Goal: Transaction & Acquisition: Purchase product/service

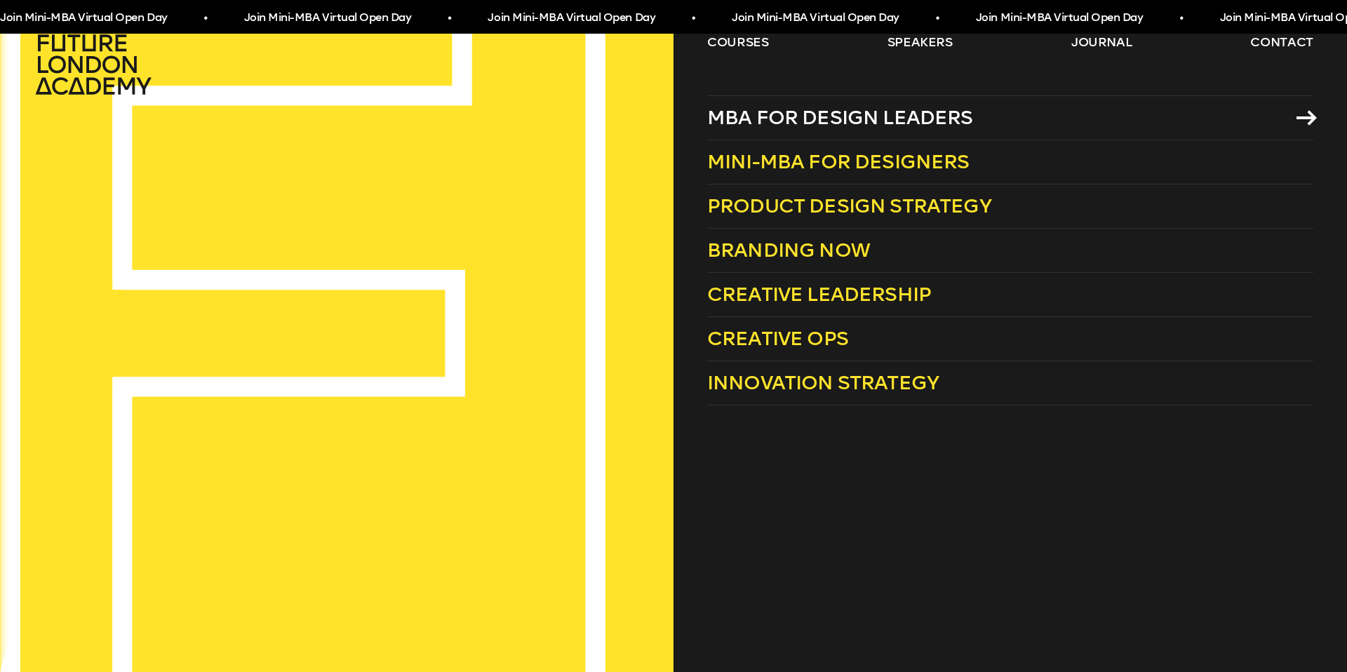
click at [774, 120] on span "MBA for Design Leaders" at bounding box center [840, 117] width 266 height 23
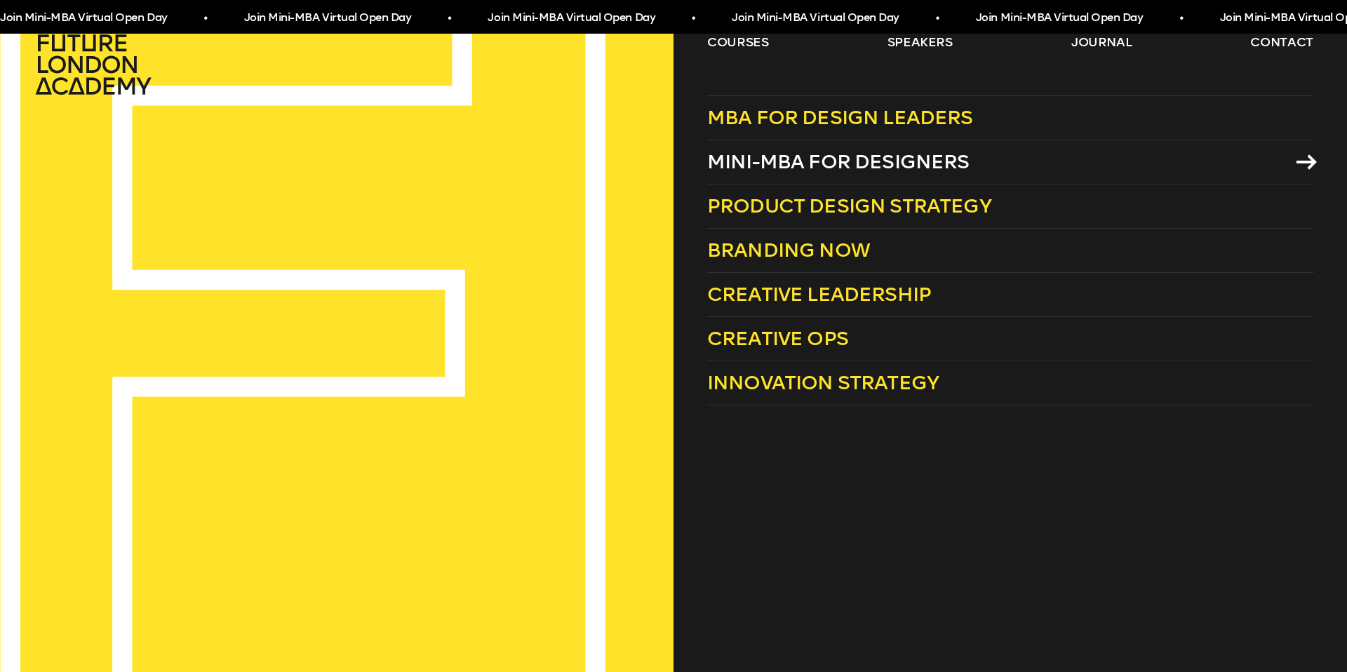
click at [851, 160] on span "Mini-MBA for Designers" at bounding box center [838, 161] width 262 height 23
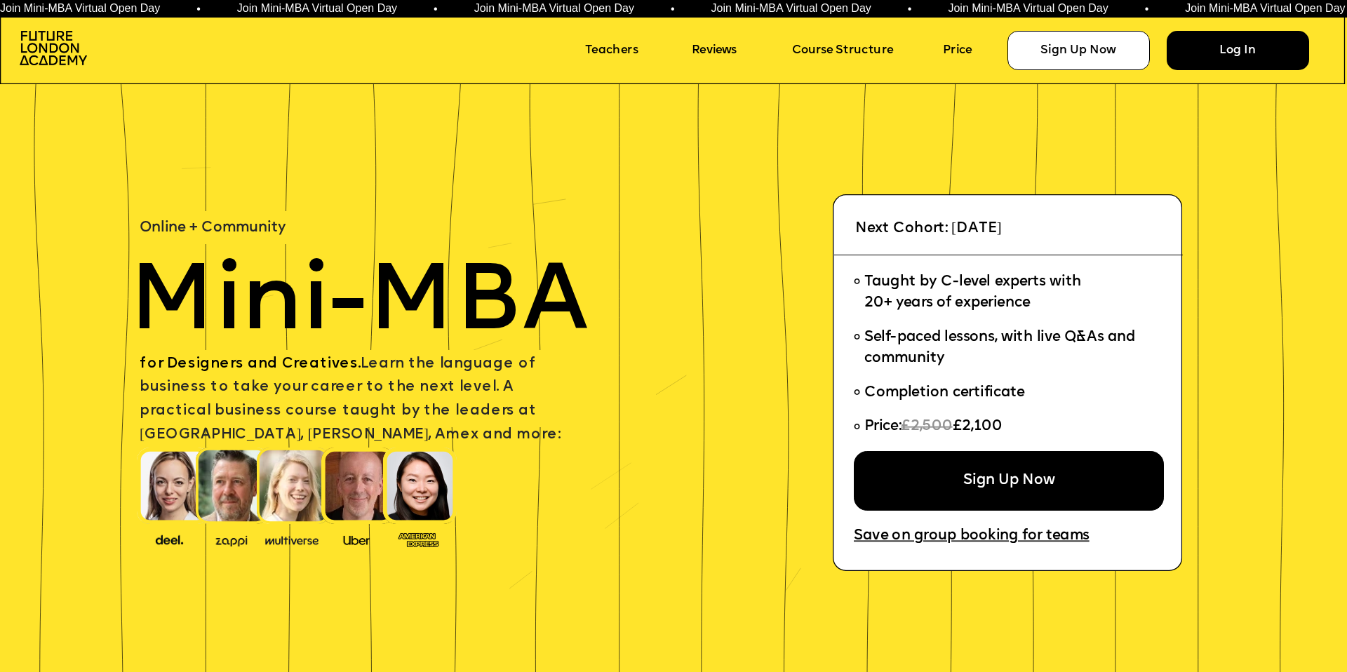
click at [1227, 51] on div "Log In" at bounding box center [1237, 50] width 142 height 39
click at [83, 40] on img at bounding box center [53, 48] width 67 height 34
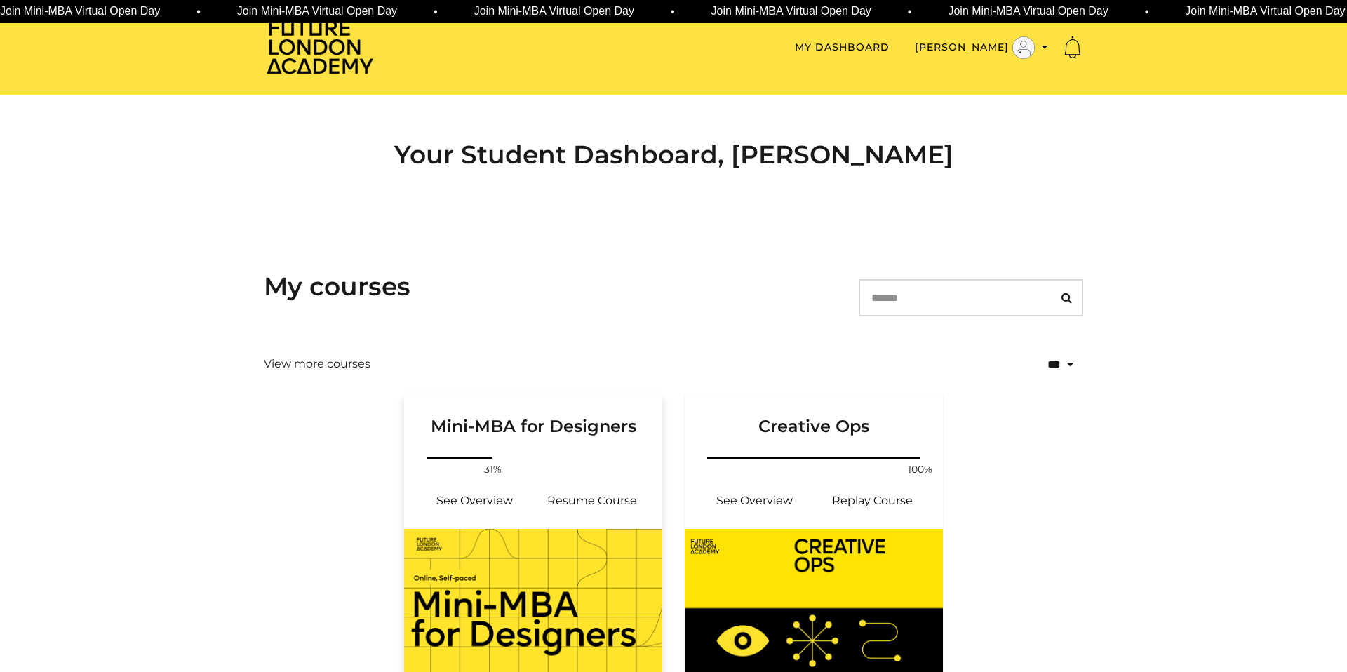
click at [587, 471] on div "Your progress: 31% See Overview Resume Course" at bounding box center [533, 491] width 258 height 75
click at [602, 490] on link "Resume Course" at bounding box center [592, 501] width 118 height 34
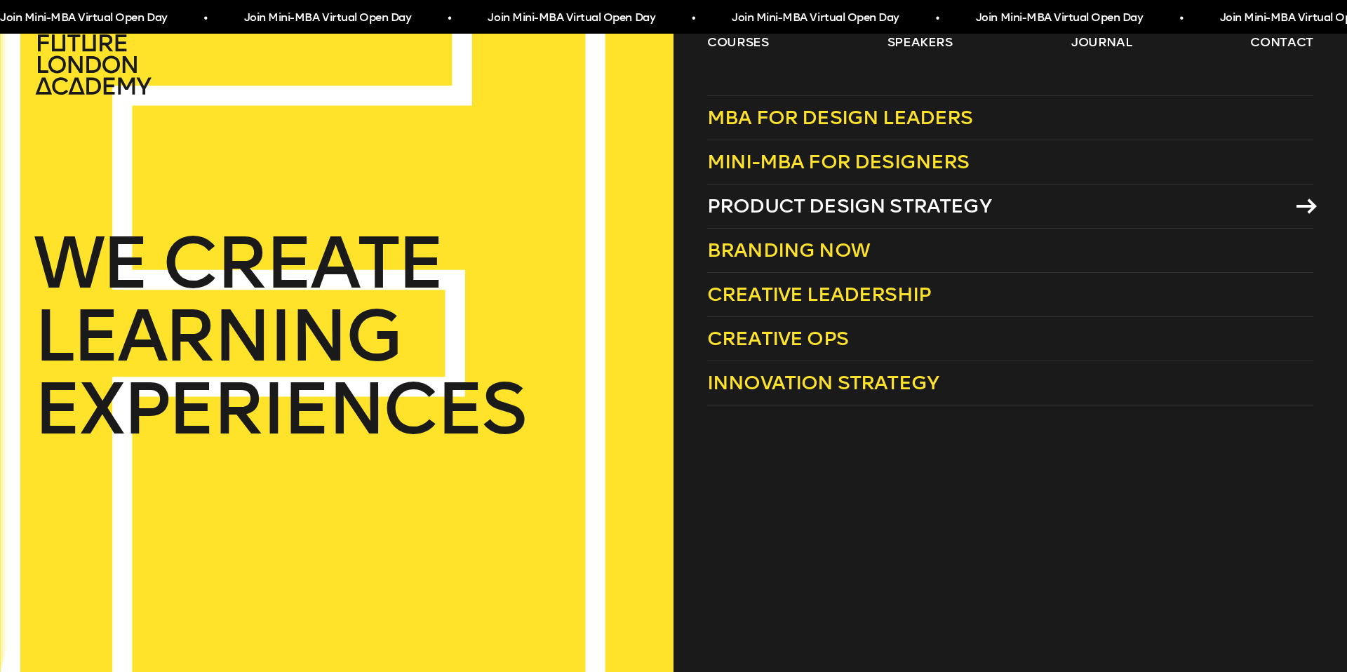
click at [783, 214] on span "Product Design Strategy" at bounding box center [849, 205] width 284 height 23
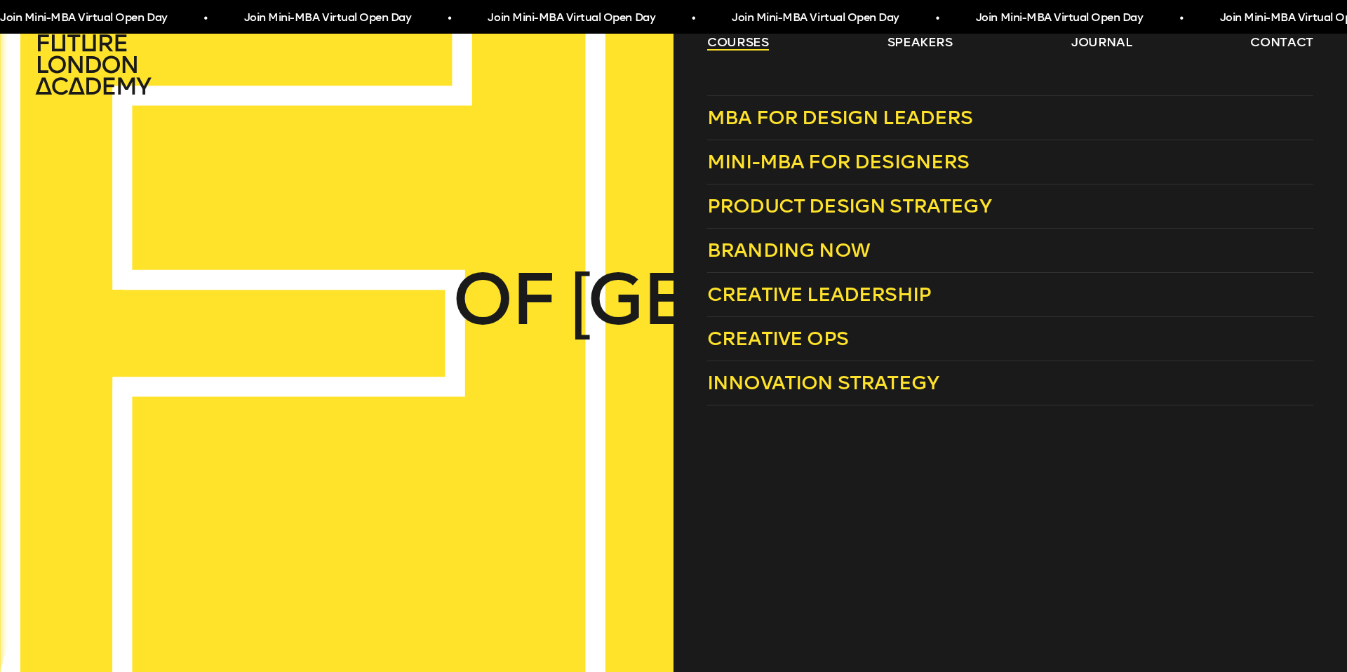
click at [730, 46] on link "courses" at bounding box center [738, 42] width 62 height 17
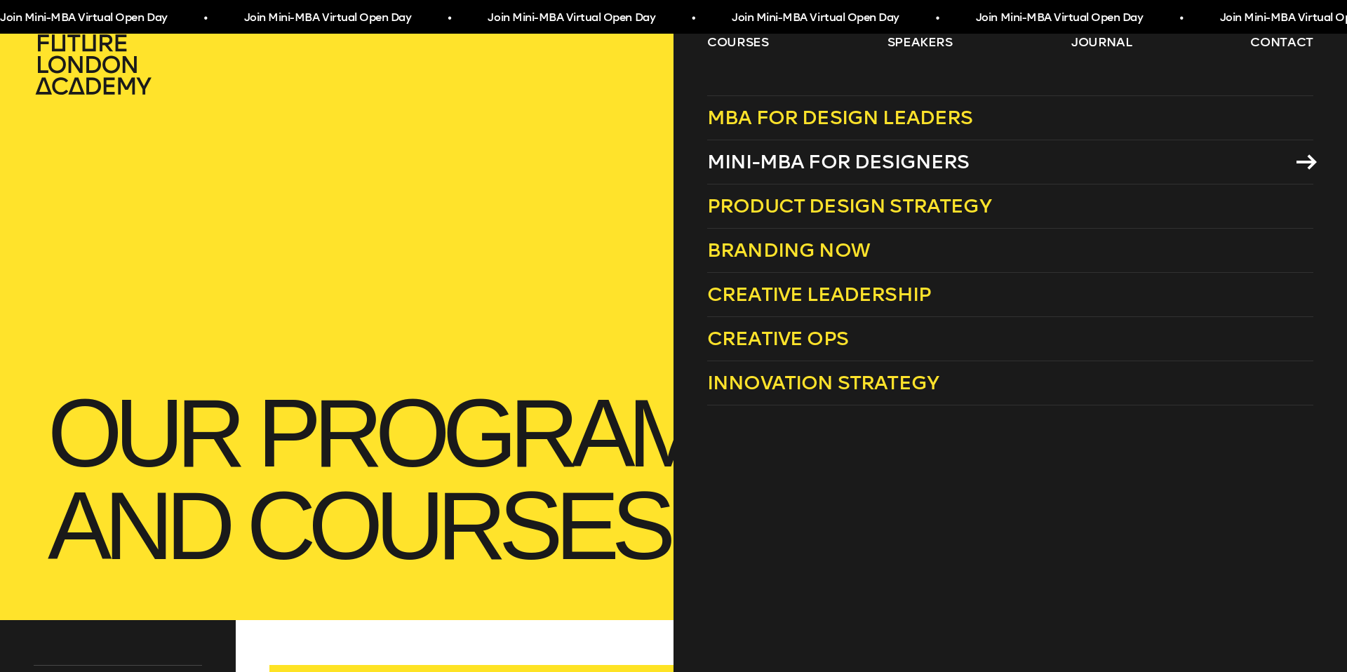
click at [828, 159] on span "Mini-MBA for Designers" at bounding box center [838, 161] width 262 height 23
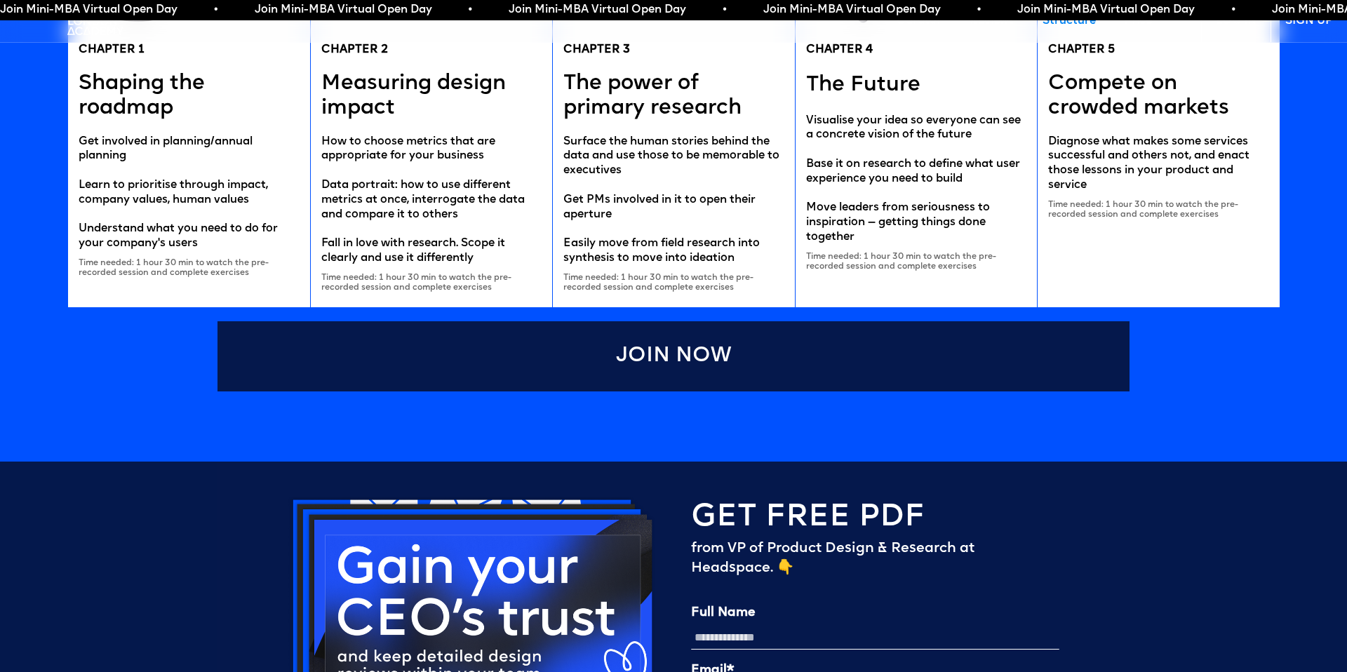
scroll to position [2984, 0]
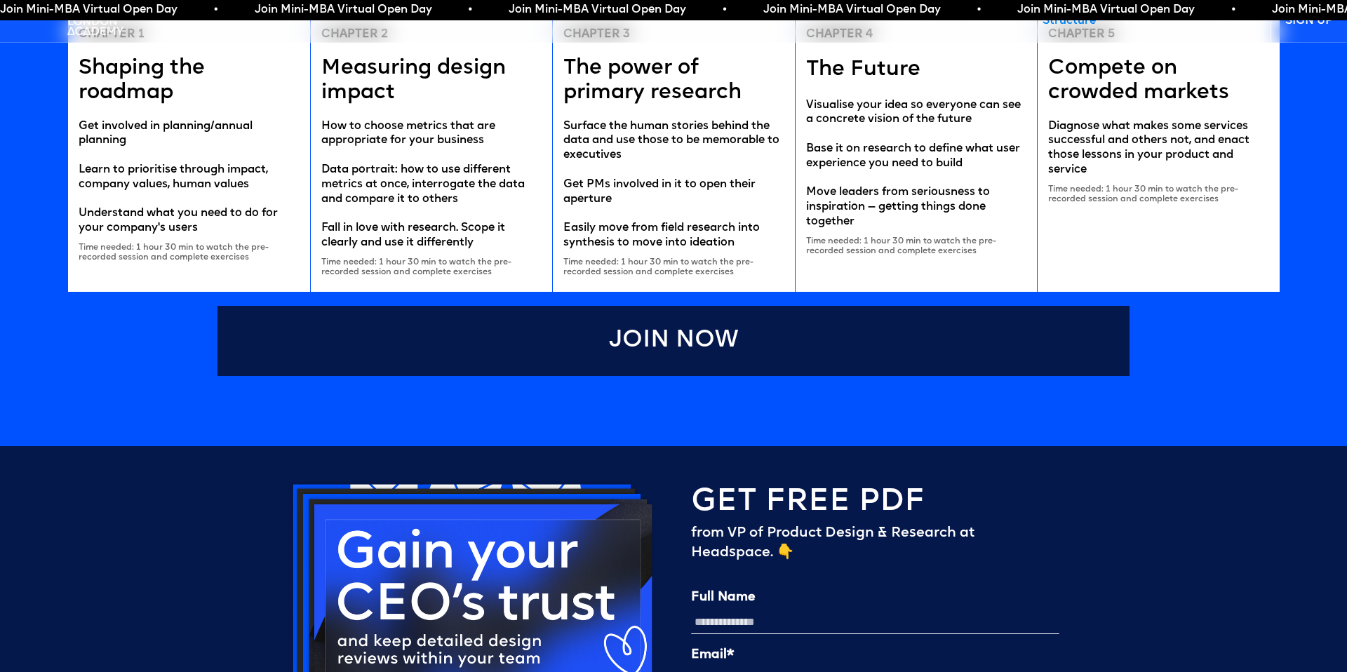
click at [618, 353] on link "Join Now" at bounding box center [673, 341] width 912 height 70
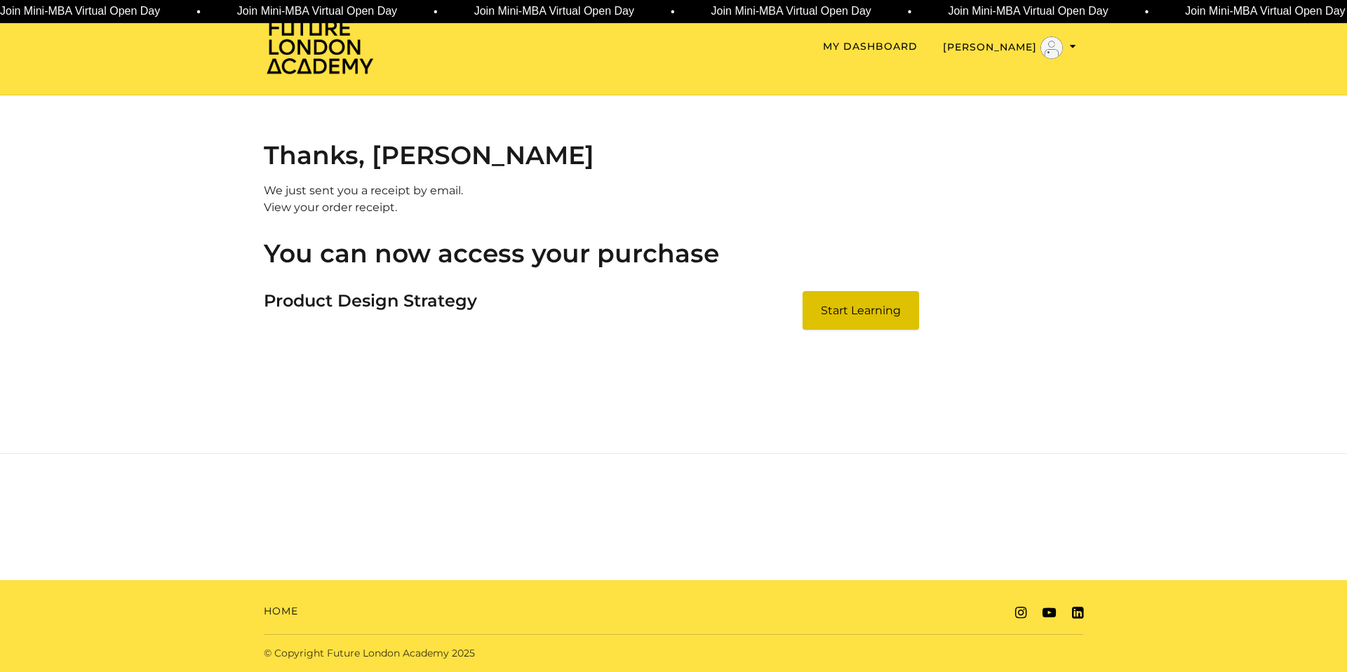
click at [866, 309] on link "Start Learning" at bounding box center [860, 310] width 116 height 39
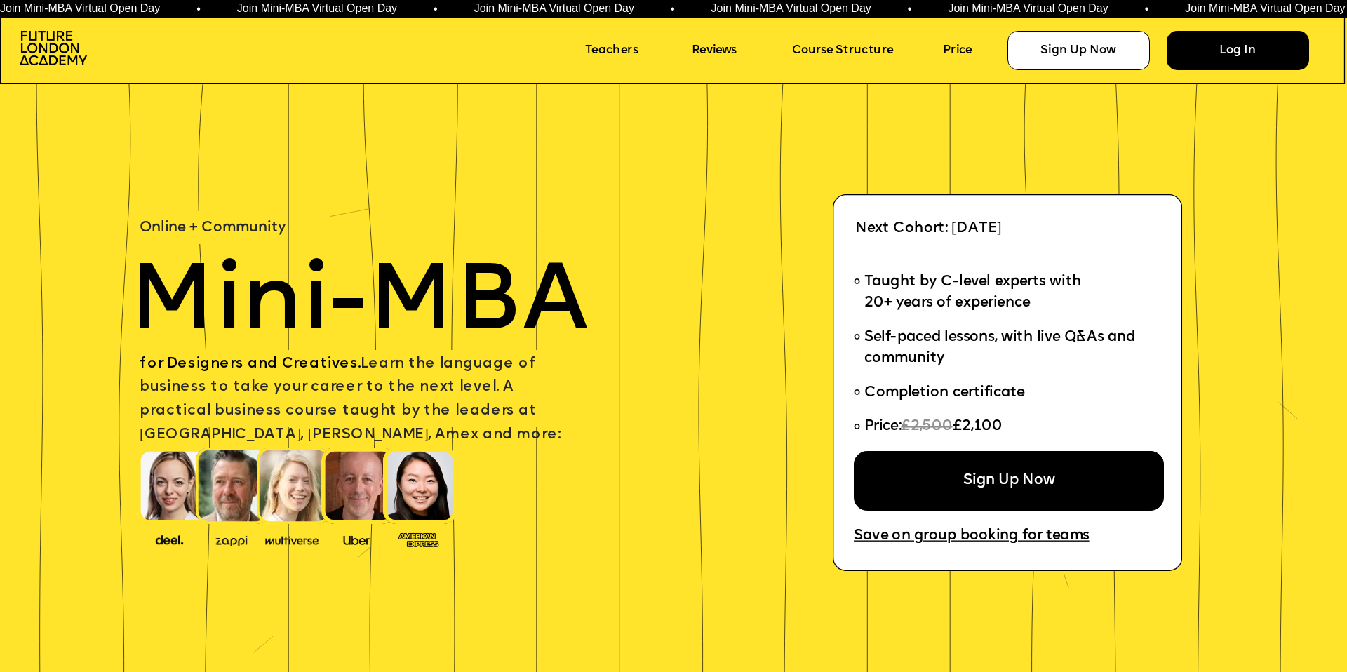
click at [1223, 47] on div "Log In" at bounding box center [1237, 50] width 142 height 39
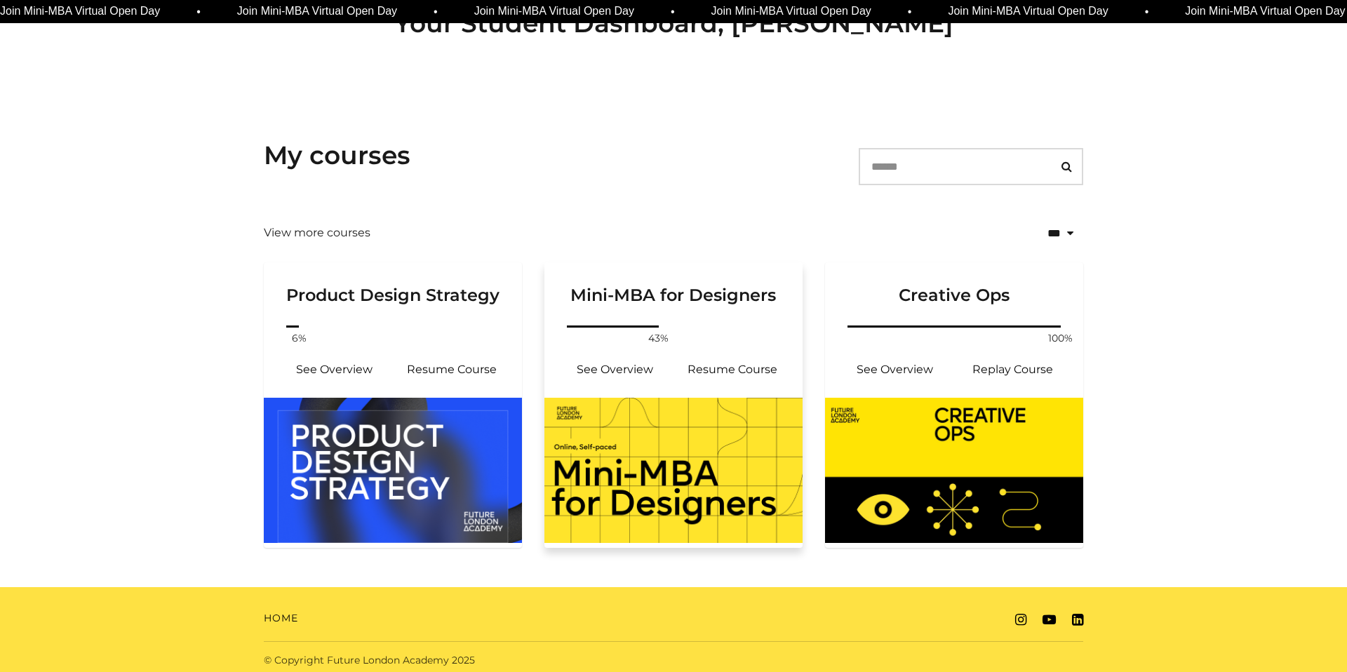
scroll to position [138, 0]
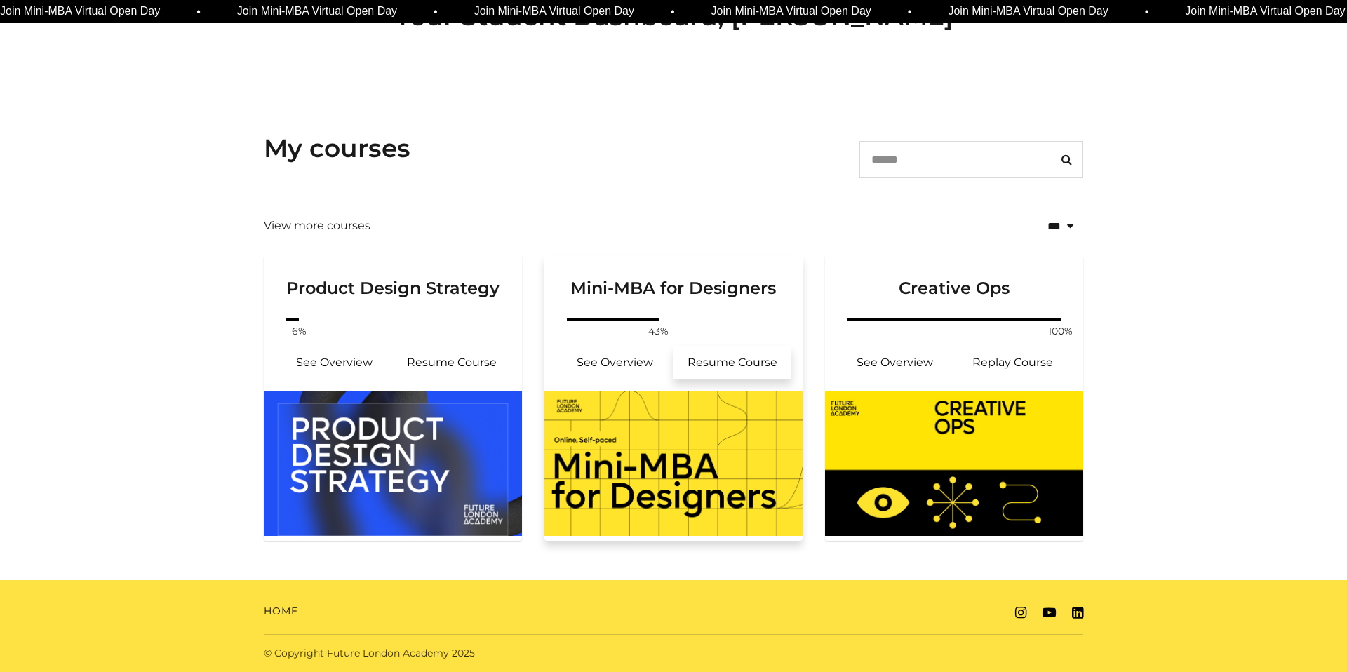
click at [729, 368] on link "Resume Course" at bounding box center [732, 363] width 118 height 34
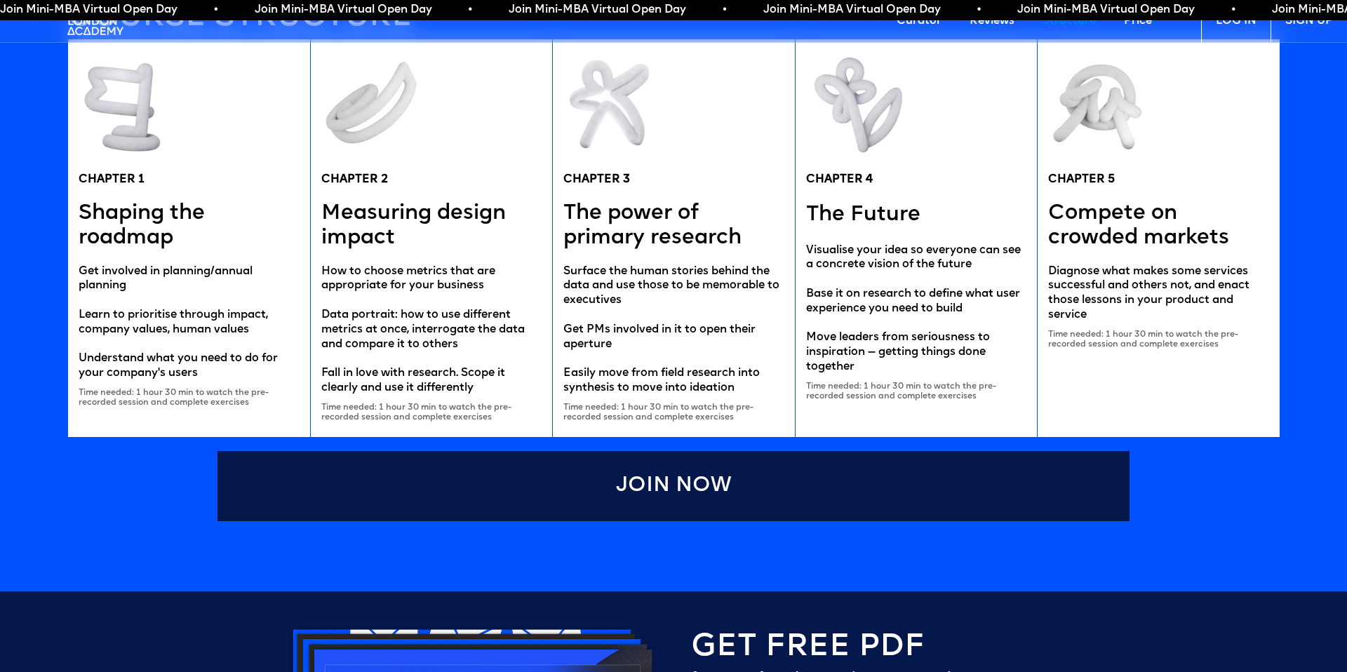
scroll to position [2840, 0]
